Goal: Information Seeking & Learning: Learn about a topic

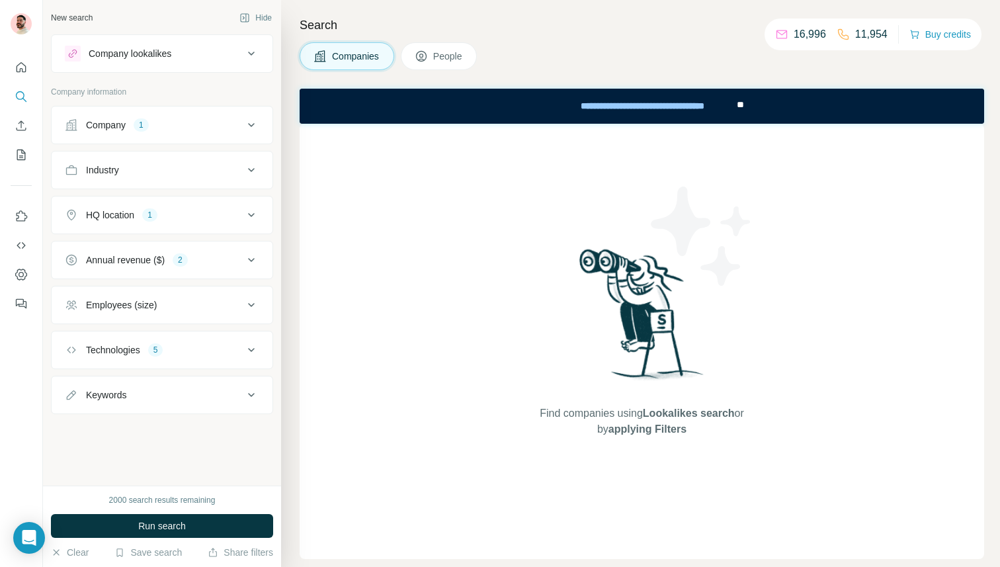
click at [163, 53] on div "Company lookalikes" at bounding box center [130, 53] width 83 height 13
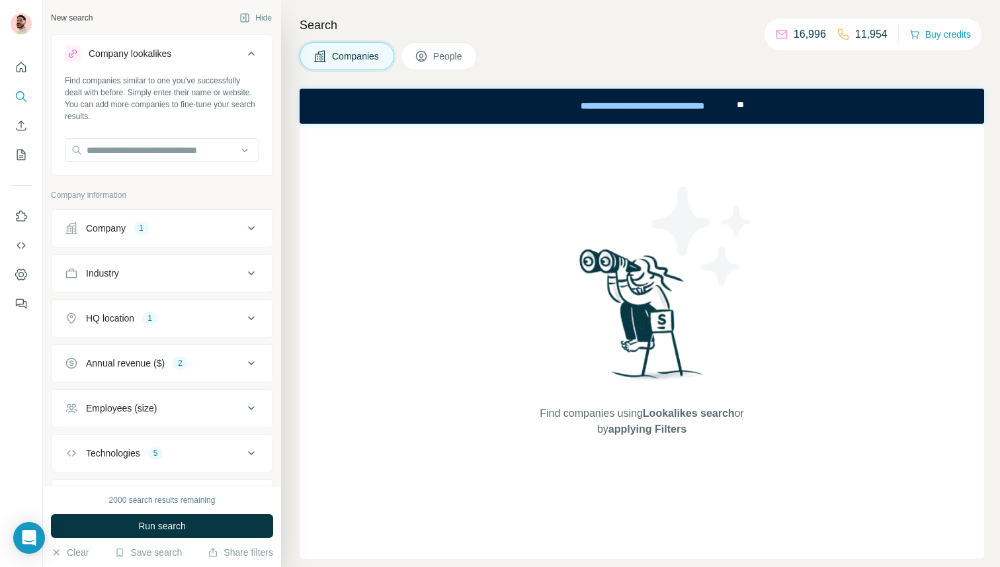
click at [198, 50] on div "Company lookalikes" at bounding box center [154, 54] width 178 height 16
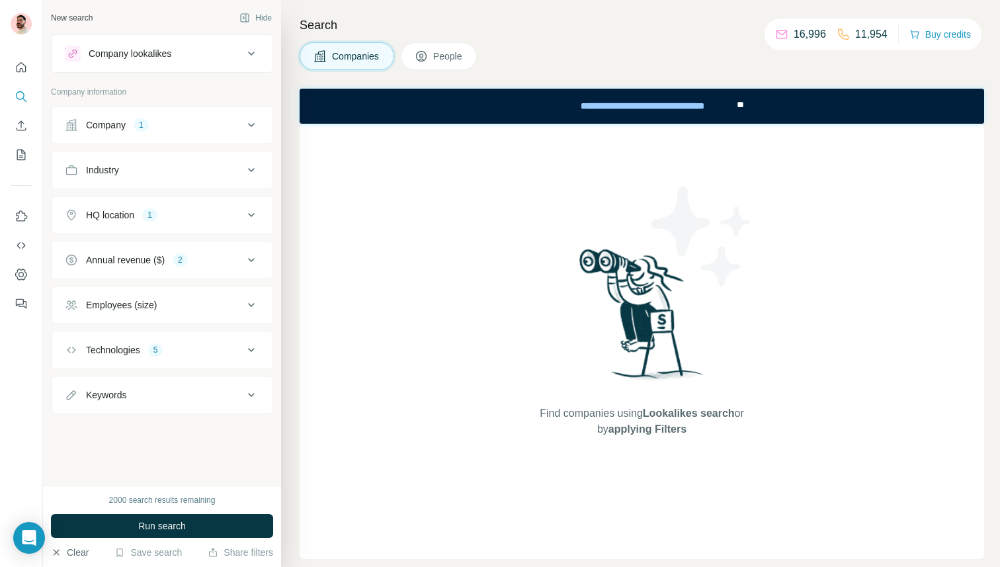
click at [75, 552] on button "Clear" at bounding box center [70, 551] width 38 height 13
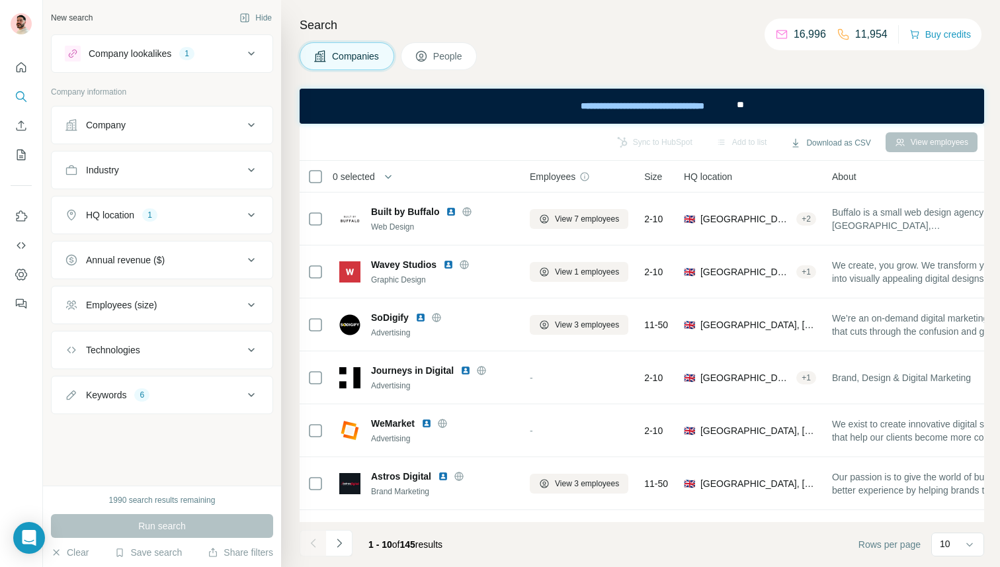
click at [216, 393] on div "Keywords 6" at bounding box center [154, 394] width 178 height 13
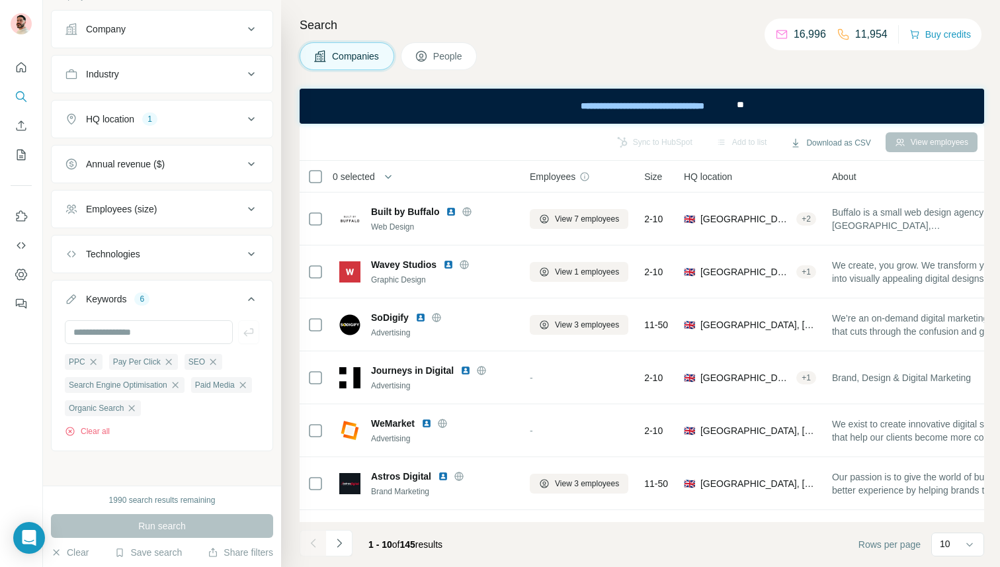
scroll to position [99, 0]
click at [210, 295] on div "Keywords 6" at bounding box center [154, 296] width 178 height 13
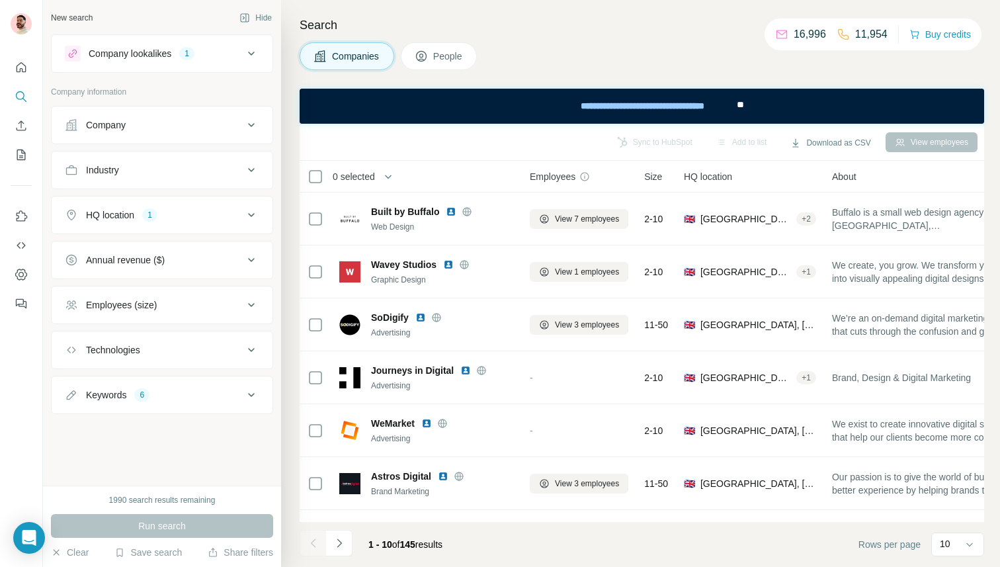
scroll to position [0, 0]
click at [227, 214] on div "HQ location 1" at bounding box center [154, 214] width 178 height 13
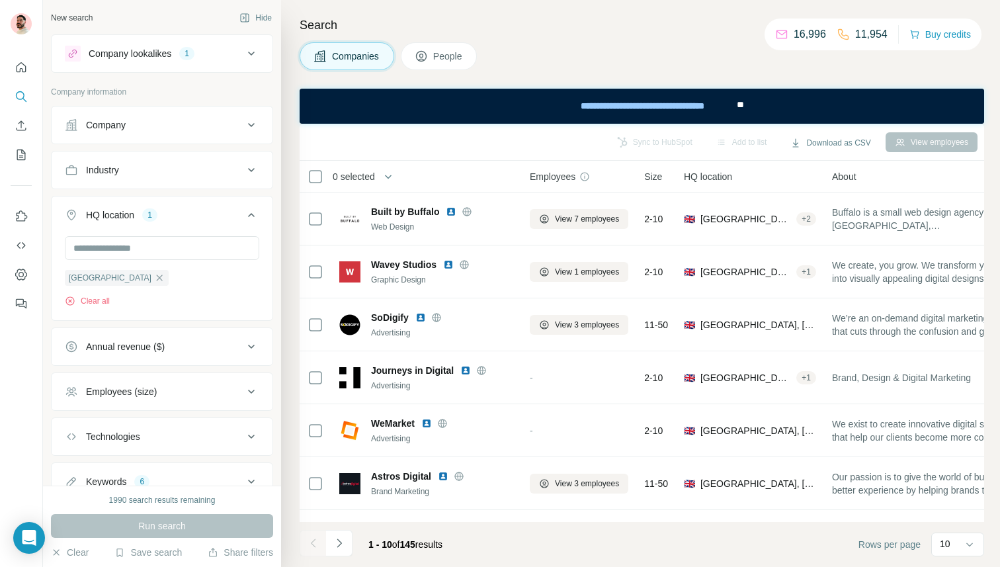
click at [227, 214] on div "HQ location 1" at bounding box center [154, 214] width 178 height 13
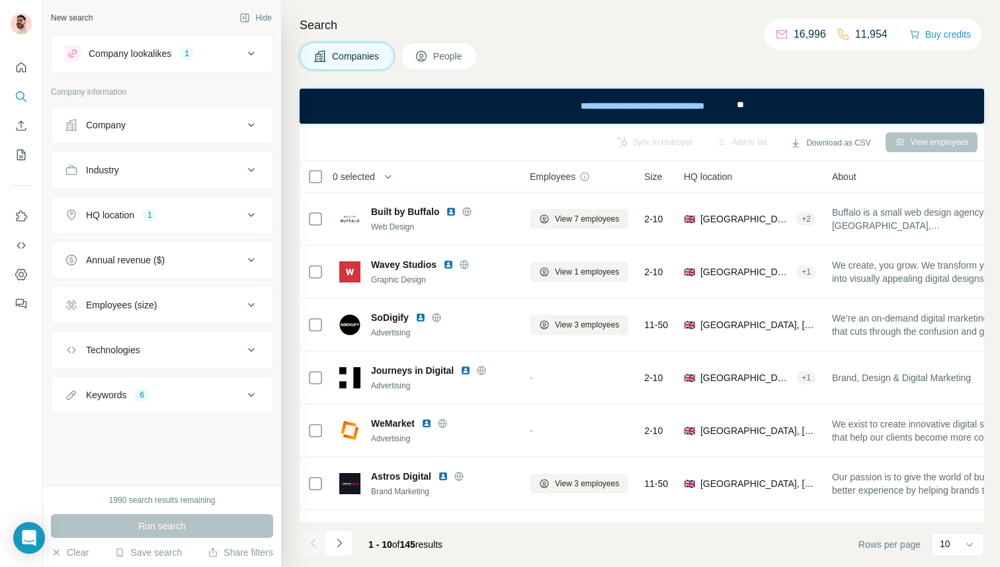
click at [212, 47] on div "Company lookalikes 1" at bounding box center [154, 54] width 178 height 16
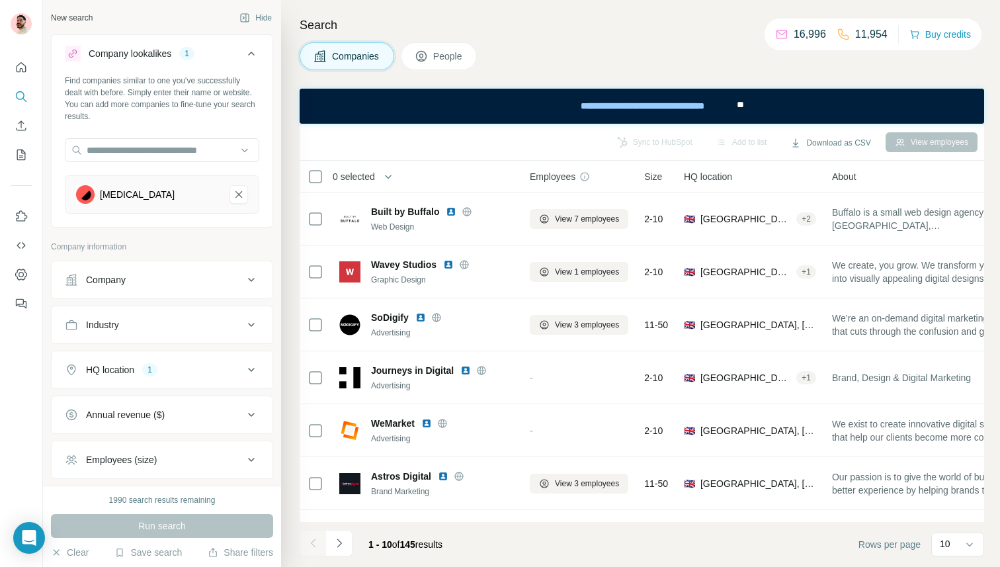
click at [225, 49] on div "Company lookalikes 1" at bounding box center [154, 54] width 178 height 16
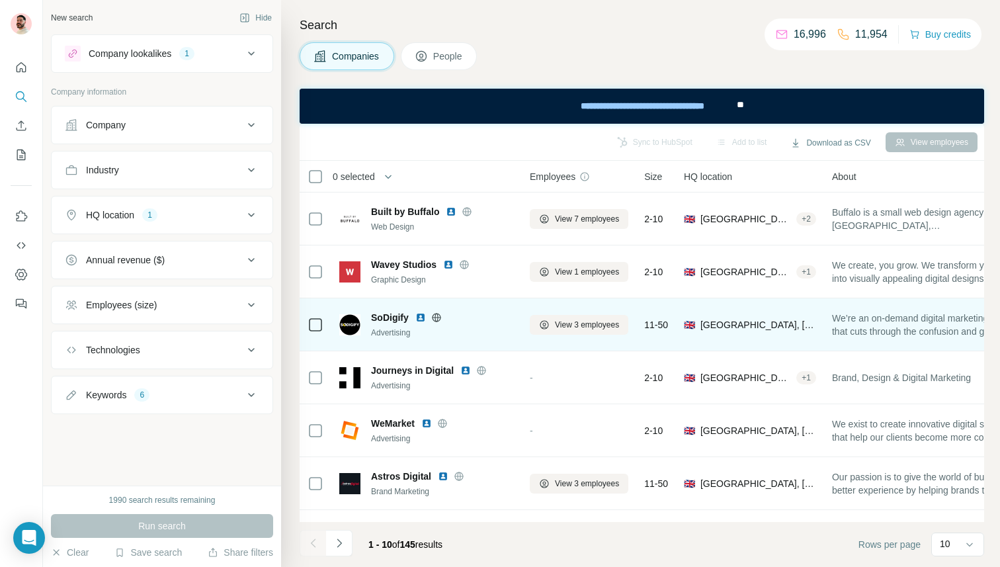
scroll to position [200, 0]
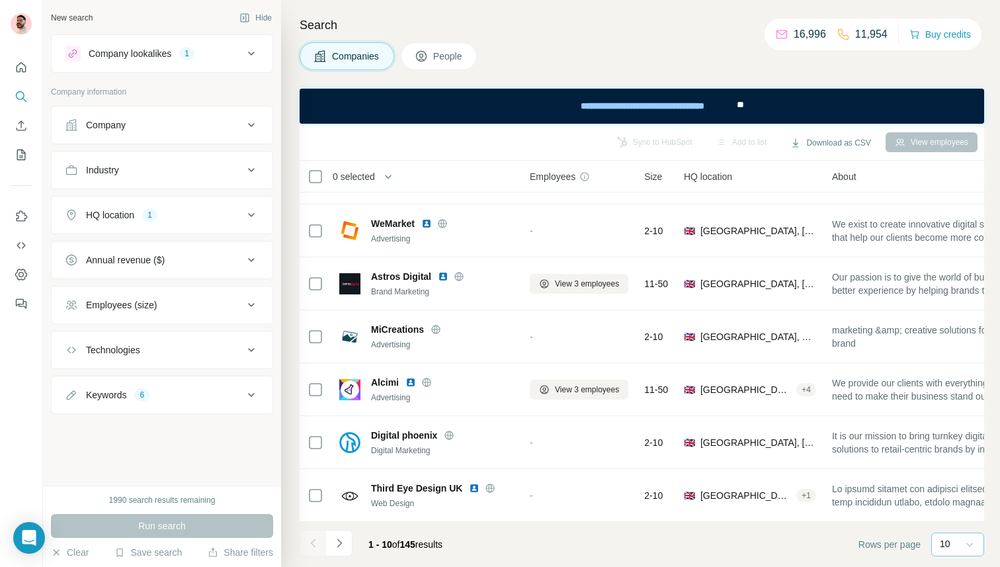
click at [974, 545] on icon at bounding box center [969, 543] width 13 height 13
click at [698, 539] on footer "1 - 10 of 145 results Rows per page 10" at bounding box center [641, 544] width 684 height 45
